Goal: Transaction & Acquisition: Purchase product/service

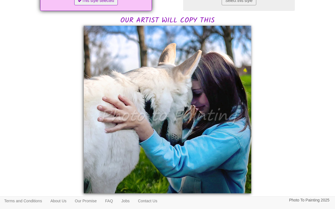
scroll to position [129, 0]
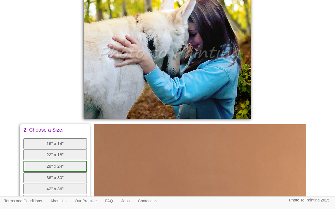
scroll to position [186, 0]
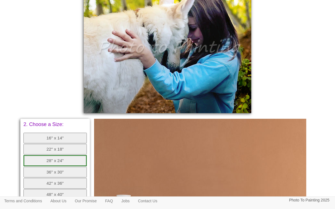
click at [56, 172] on button "36" x 30"" at bounding box center [54, 172] width 63 height 11
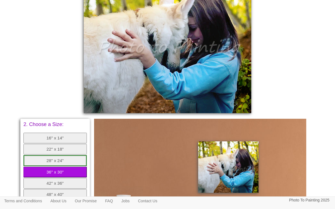
click at [58, 161] on button "28" x 24"" at bounding box center [54, 160] width 63 height 11
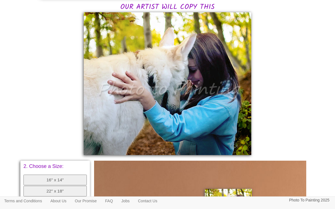
scroll to position [134, 0]
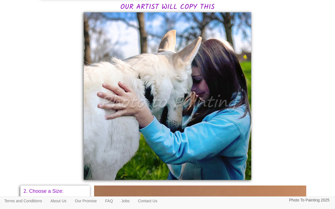
scroll to position [140, 0]
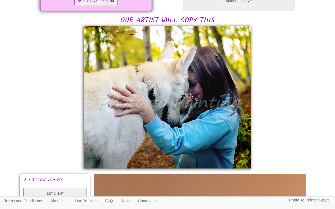
scroll to position [153, 0]
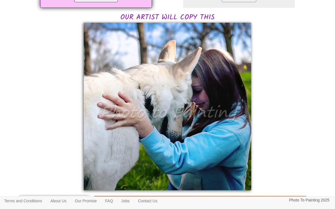
scroll to position [133, 0]
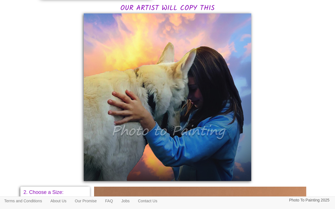
scroll to position [151, 0]
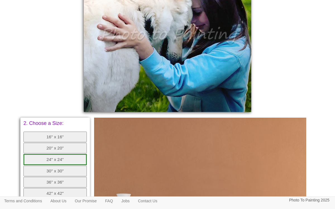
scroll to position [221, 0]
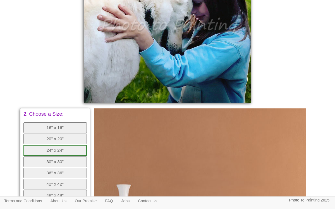
click at [55, 164] on button "30" x 30"" at bounding box center [54, 161] width 63 height 11
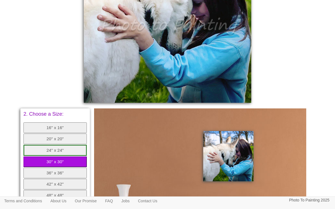
click at [62, 151] on button "24" x 24"" at bounding box center [54, 150] width 63 height 11
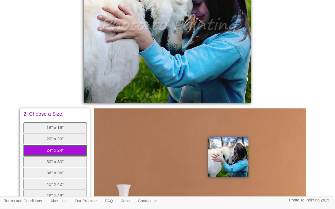
click at [67, 138] on button "20" x 20"" at bounding box center [54, 138] width 63 height 11
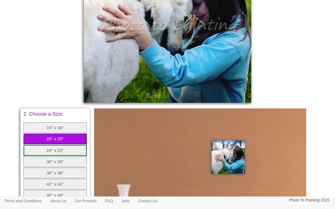
click at [67, 146] on button "24" x 24"" at bounding box center [54, 150] width 63 height 11
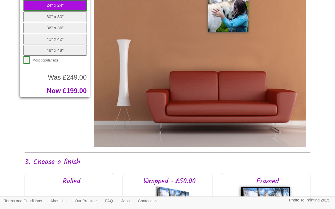
scroll to position [364, 0]
